Goal: Task Accomplishment & Management: Complete application form

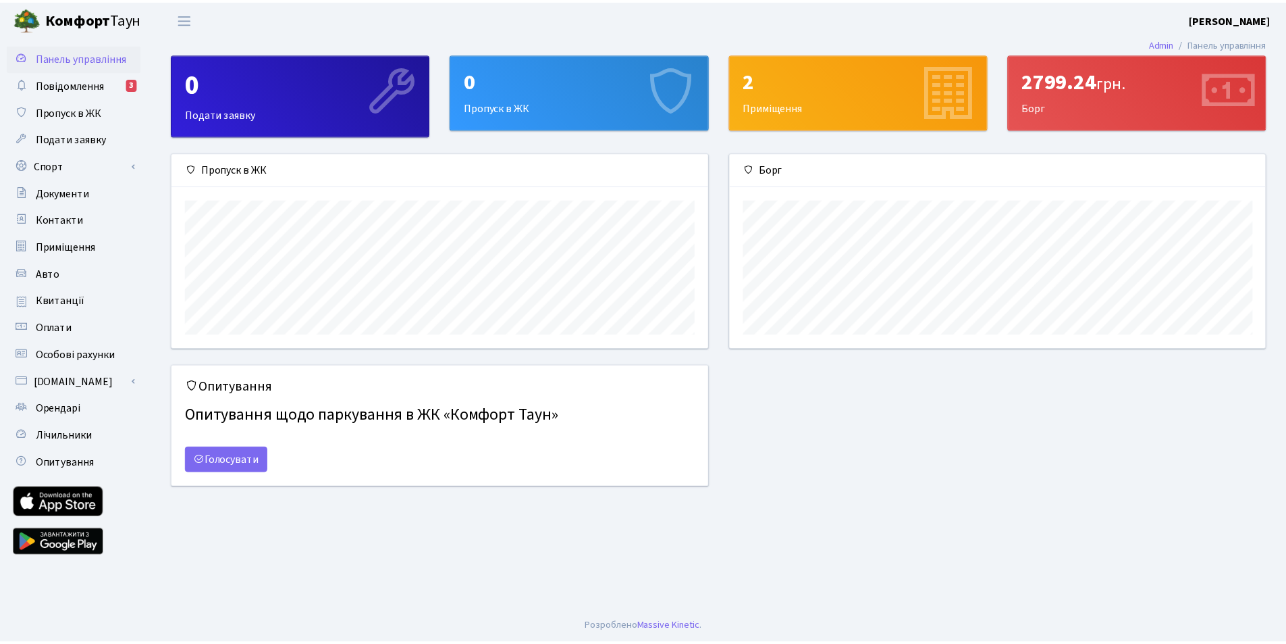
scroll to position [195, 540]
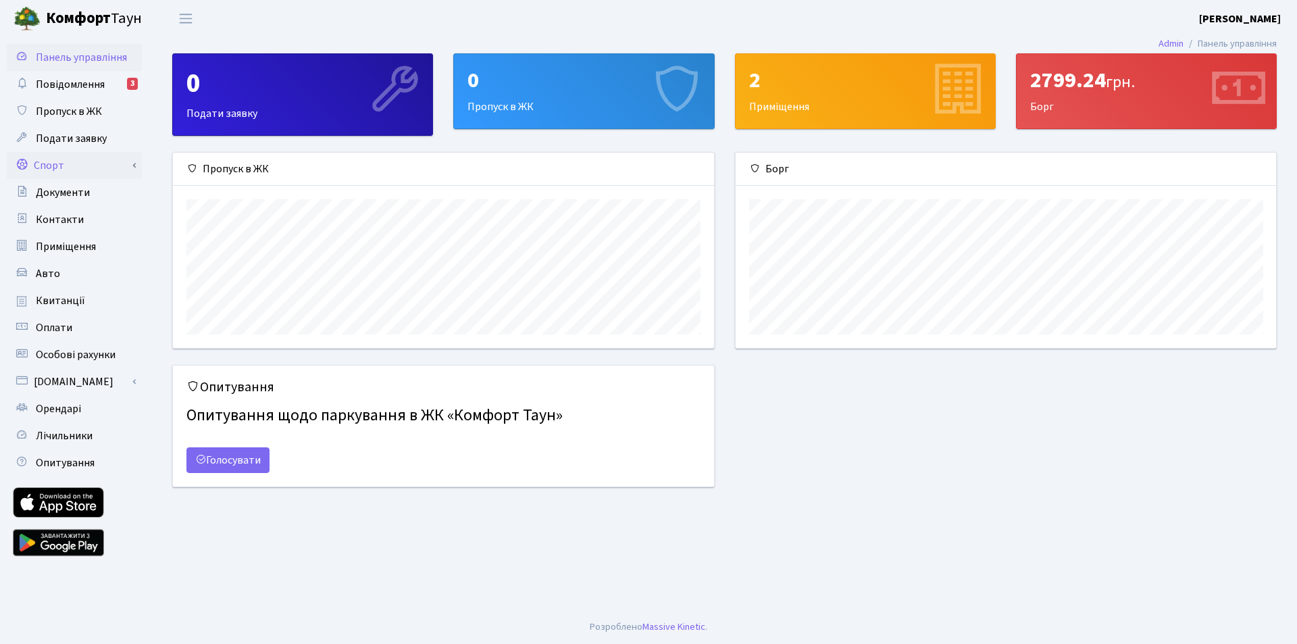
click at [70, 169] on link "Спорт" at bounding box center [74, 165] width 135 height 27
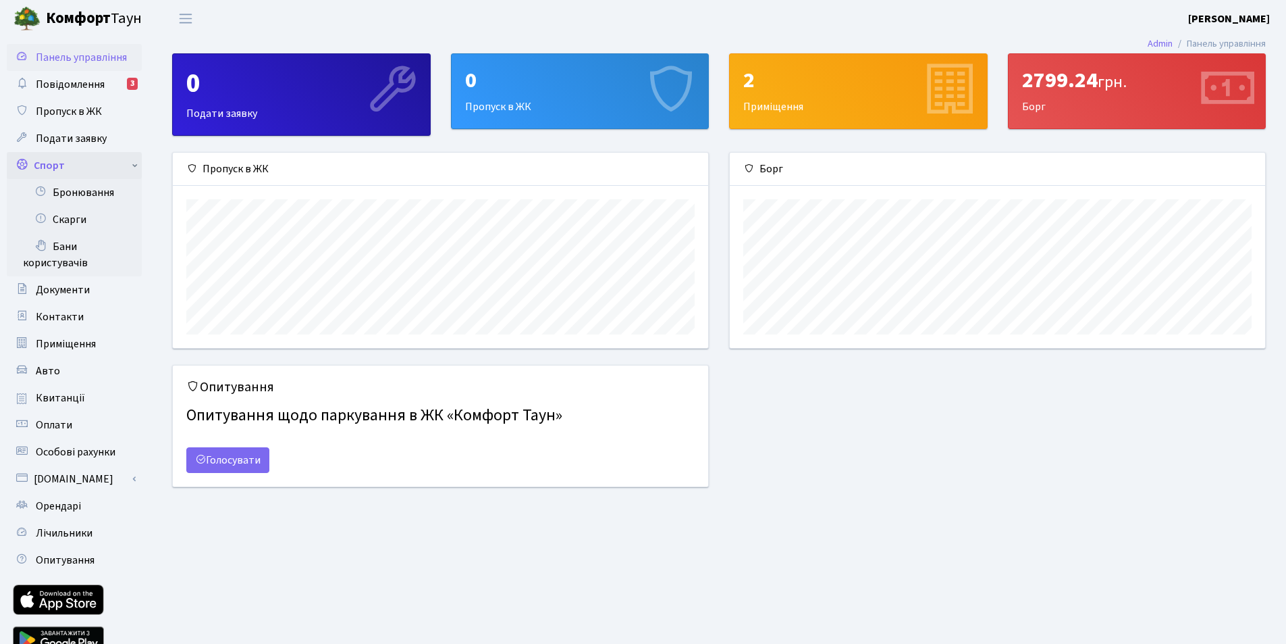
scroll to position [675104, 674764]
click at [84, 198] on link "Бронювання" at bounding box center [74, 192] width 135 height 27
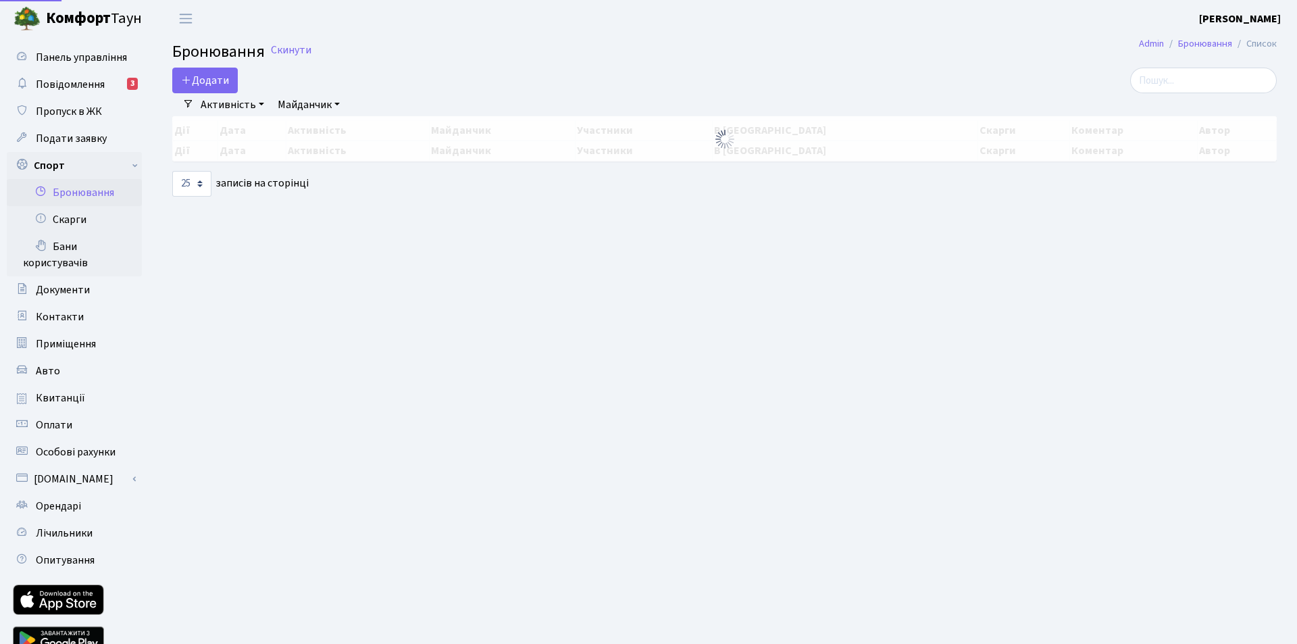
select select "25"
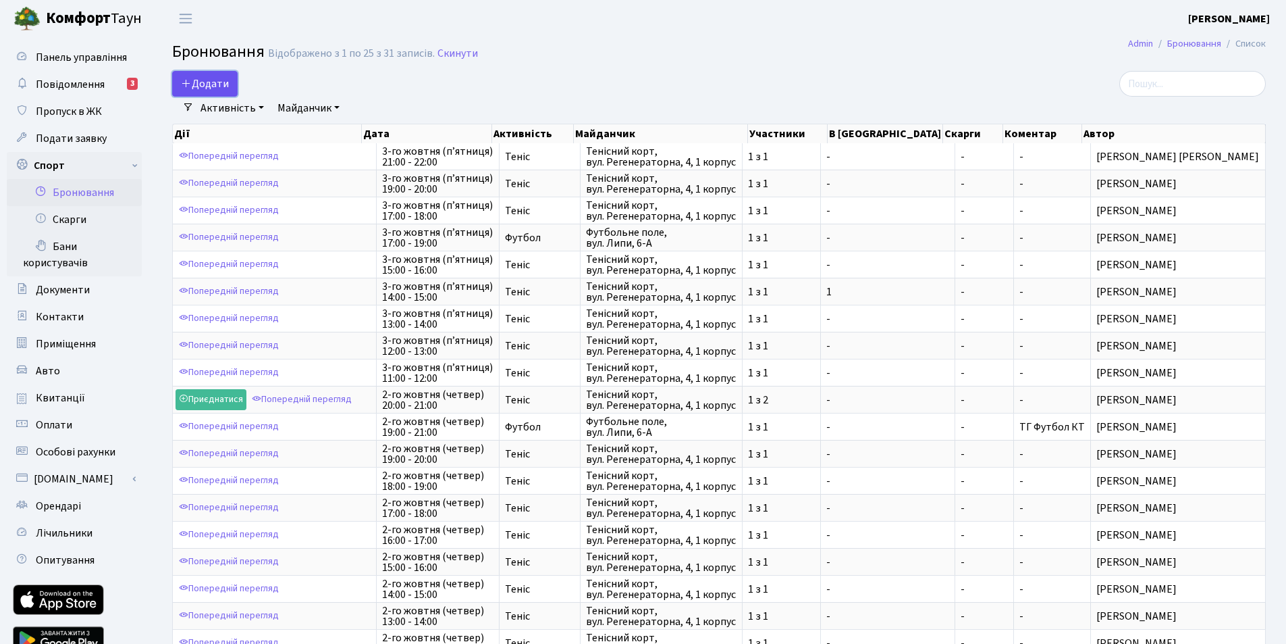
click at [214, 85] on button "Додати" at bounding box center [205, 84] width 66 height 26
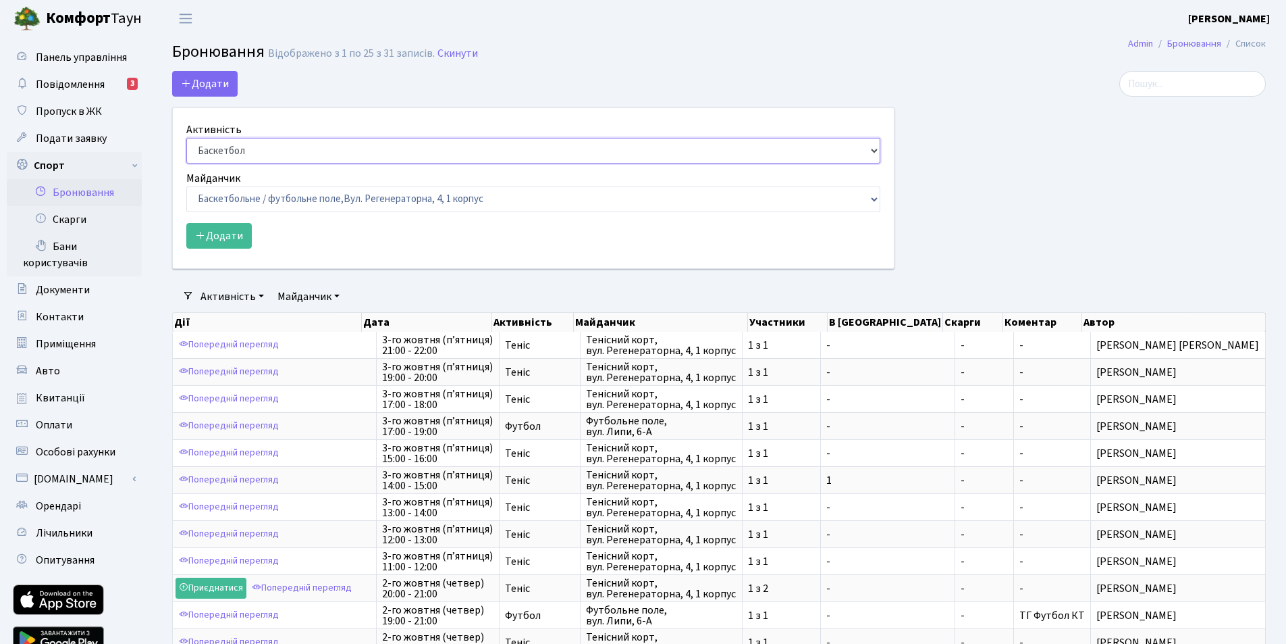
click at [242, 147] on select "Баскетбол Волейбол Йога Катання на роликах Настільний теніс Теніс Футбол Фітнес" at bounding box center [533, 151] width 694 height 26
select select "1"
click at [186, 138] on select "Баскетбол Волейбол Йога Катання на роликах Настільний теніс Теніс Футбол Фітнес" at bounding box center [533, 151] width 694 height 26
click at [256, 198] on select "Баскетбольне / футбольне поле, Вул. Регенераторна, 4, 1 корпус Баскетбольне пол…" at bounding box center [533, 199] width 694 height 26
select select "1"
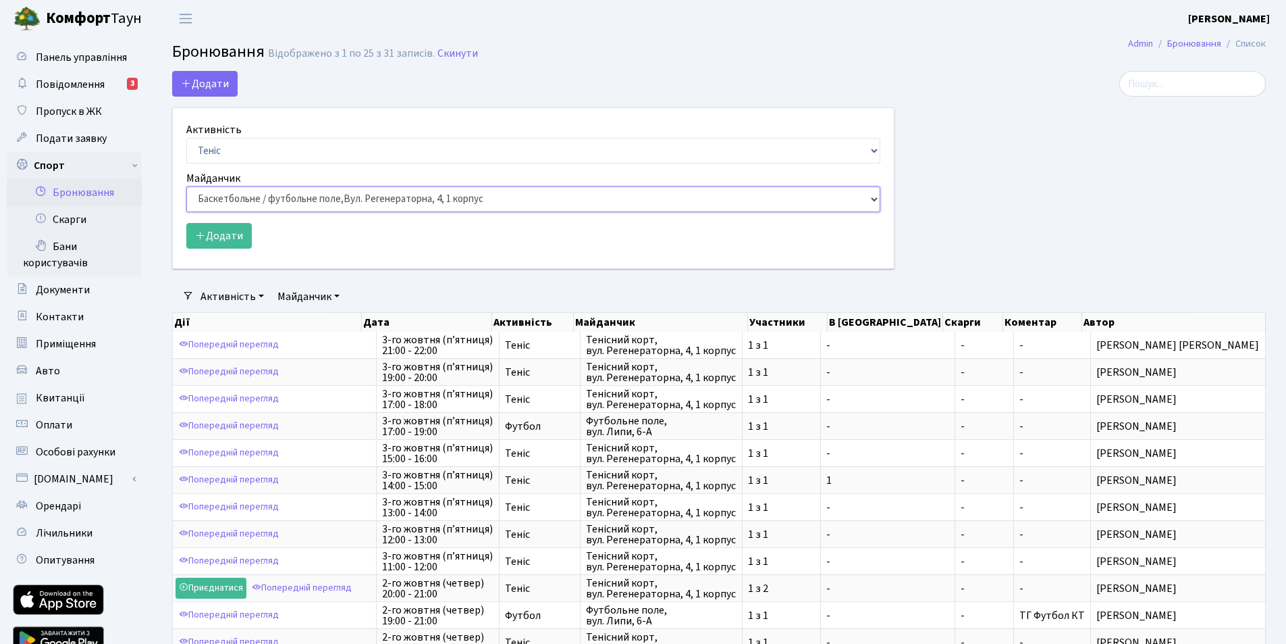
click at [186, 186] on select "Баскетбольне / футбольне поле, Вул. Регенераторна, 4, 1 корпус Баскетбольне пол…" at bounding box center [533, 199] width 694 height 26
click at [219, 234] on button "Додати" at bounding box center [219, 236] width 66 height 26
